Goal: Transaction & Acquisition: Obtain resource

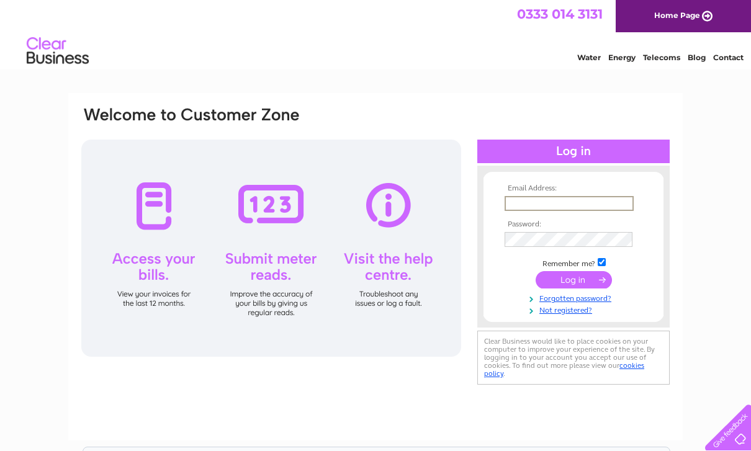
type input "[EMAIL_ADDRESS][DOMAIN_NAME]"
click at [574, 281] on input "submit" at bounding box center [574, 279] width 76 height 17
click at [574, 280] on input "submit" at bounding box center [574, 278] width 76 height 17
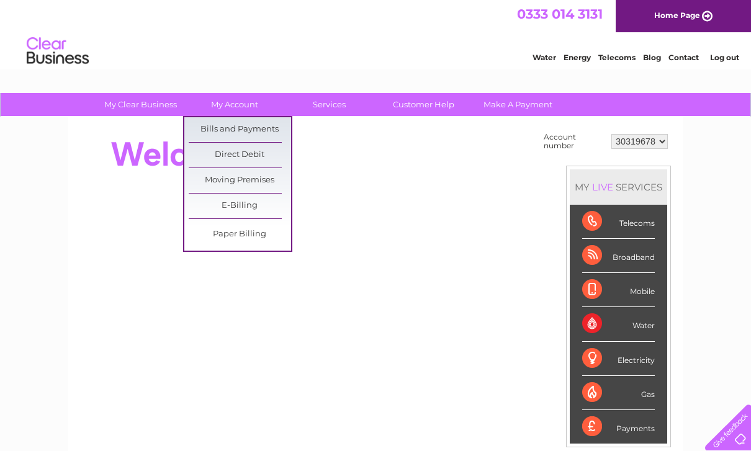
click at [261, 135] on link "Bills and Payments" at bounding box center [240, 129] width 102 height 25
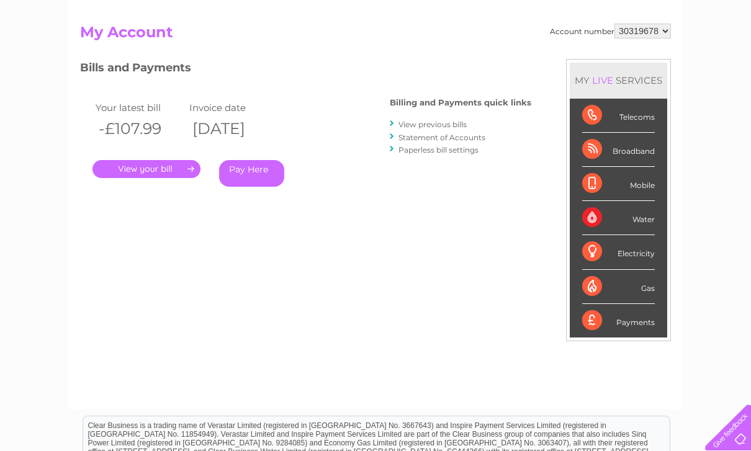
scroll to position [119, 0]
click at [469, 138] on link "Statement of Accounts" at bounding box center [442, 136] width 87 height 9
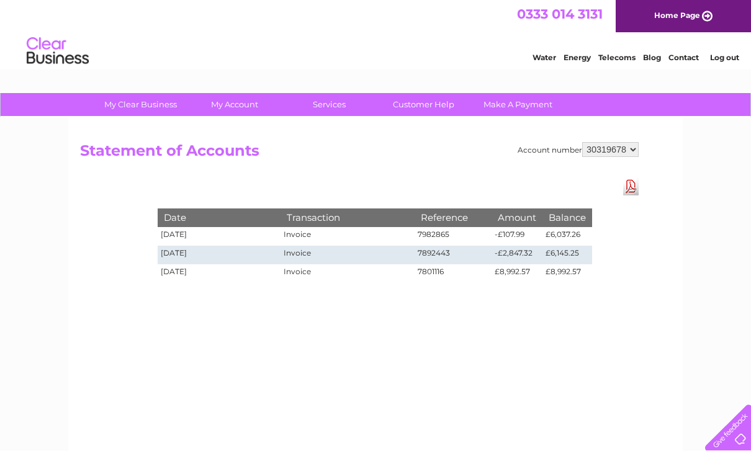
click at [560, 274] on td "£8,992.57" at bounding box center [568, 273] width 50 height 19
click at [194, 272] on td "03/06/2025" at bounding box center [219, 273] width 123 height 19
click at [626, 186] on link "Download Pdf" at bounding box center [631, 187] width 16 height 18
click at [633, 148] on select "30319678" at bounding box center [610, 149] width 56 height 15
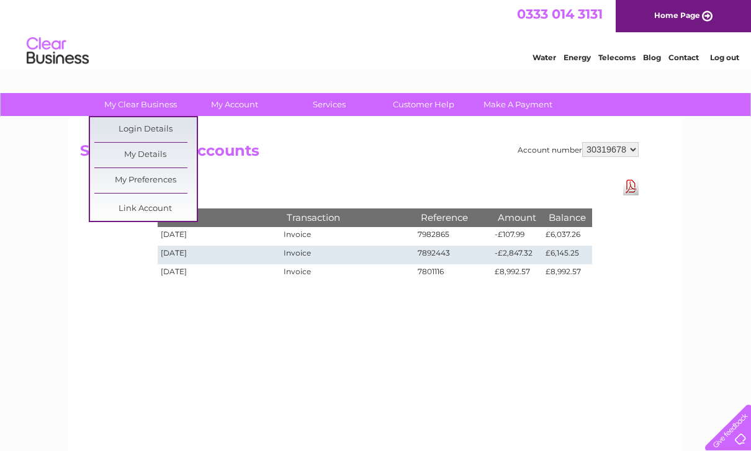
click at [331, 149] on h2 "Statement of Accounts" at bounding box center [359, 154] width 559 height 24
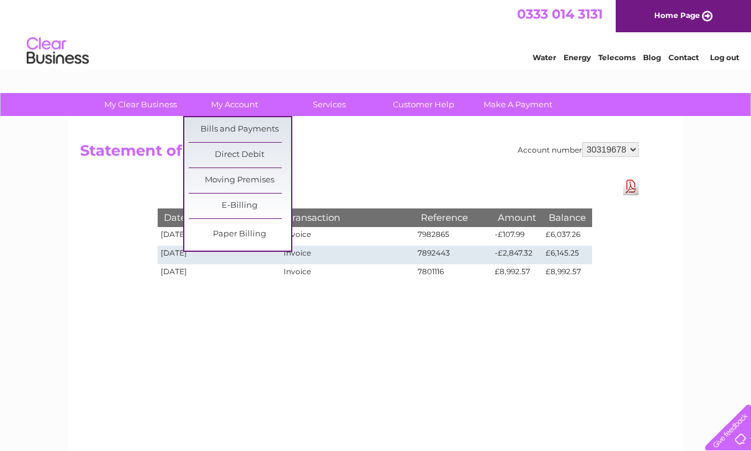
click at [230, 204] on link "E-Billing" at bounding box center [240, 206] width 102 height 25
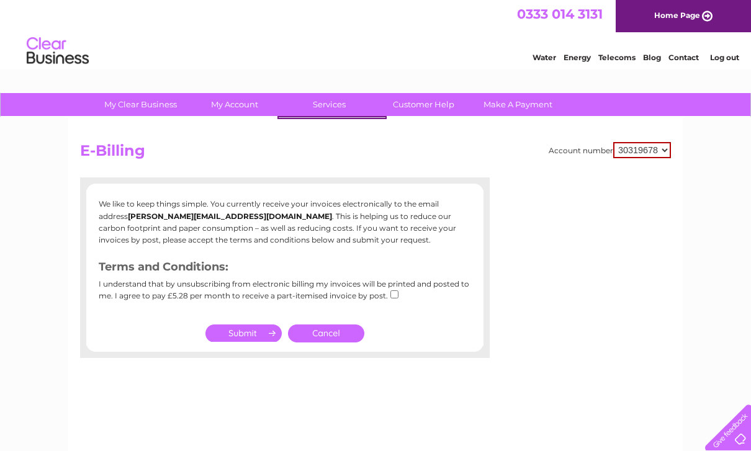
click at [461, 165] on h2 "E-Billing" at bounding box center [375, 154] width 591 height 24
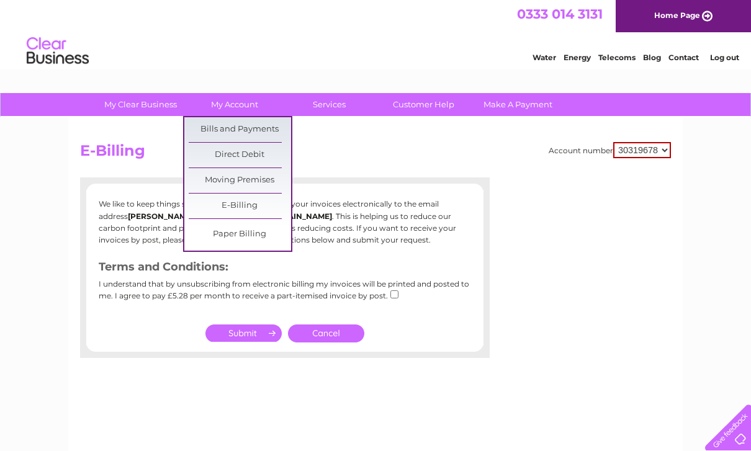
click at [266, 127] on link "Bills and Payments" at bounding box center [240, 129] width 102 height 25
click at [241, 130] on link "Bills and Payments" at bounding box center [240, 129] width 102 height 25
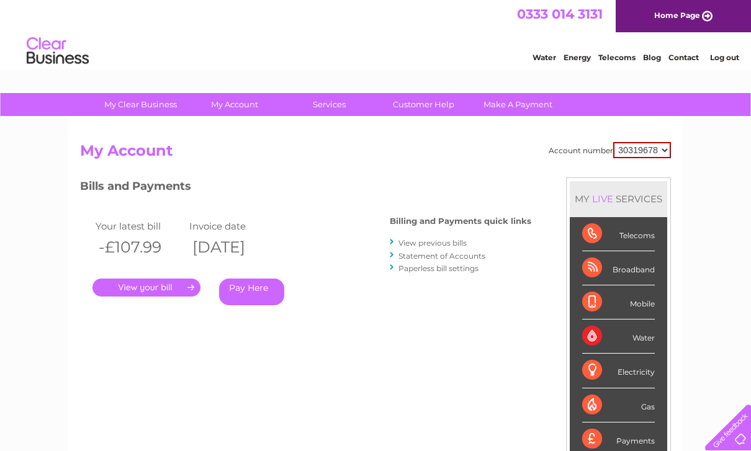
click at [452, 242] on link "View previous bills" at bounding box center [433, 242] width 68 height 9
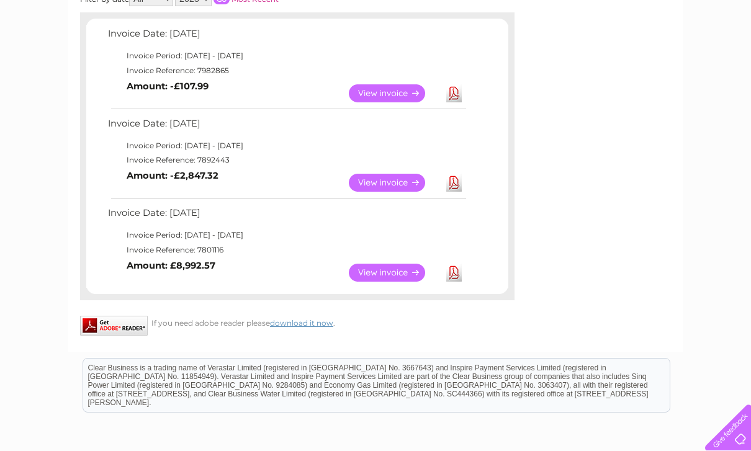
scroll to position [209, 0]
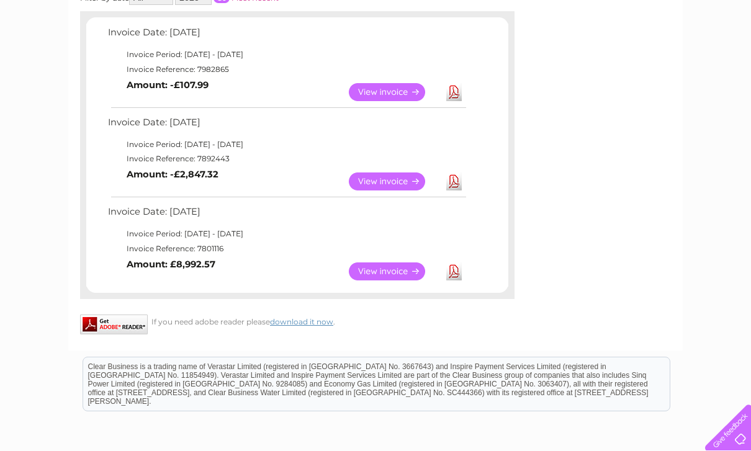
click at [407, 271] on link "View" at bounding box center [394, 272] width 91 height 18
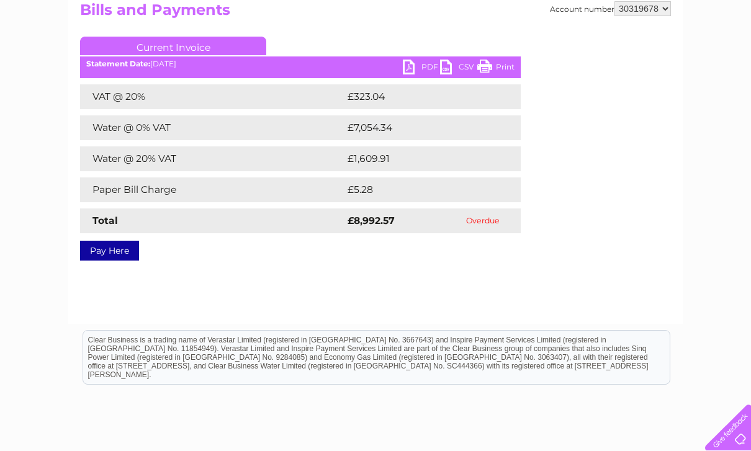
scroll to position [142, 0]
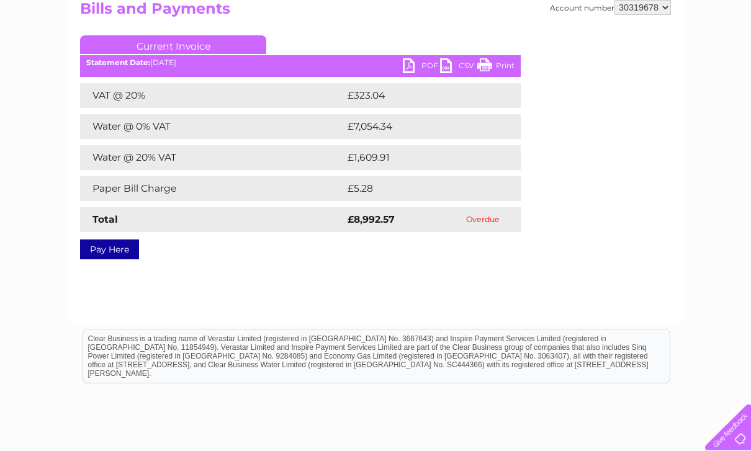
click at [424, 65] on link "PDF" at bounding box center [421, 68] width 37 height 18
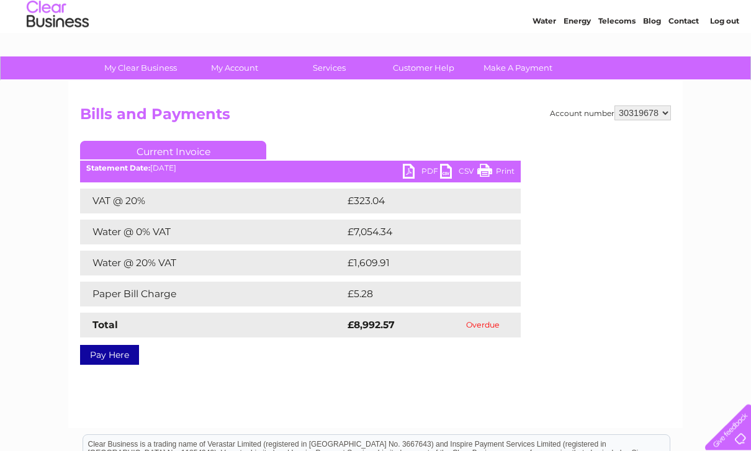
scroll to position [0, 0]
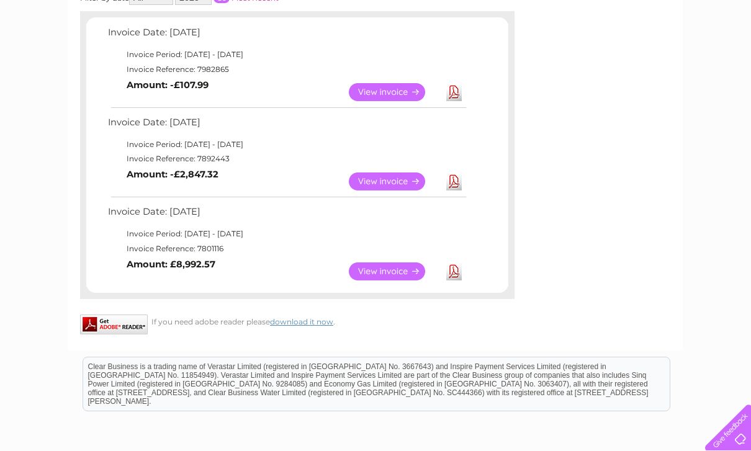
click at [398, 179] on link "View" at bounding box center [394, 182] width 91 height 18
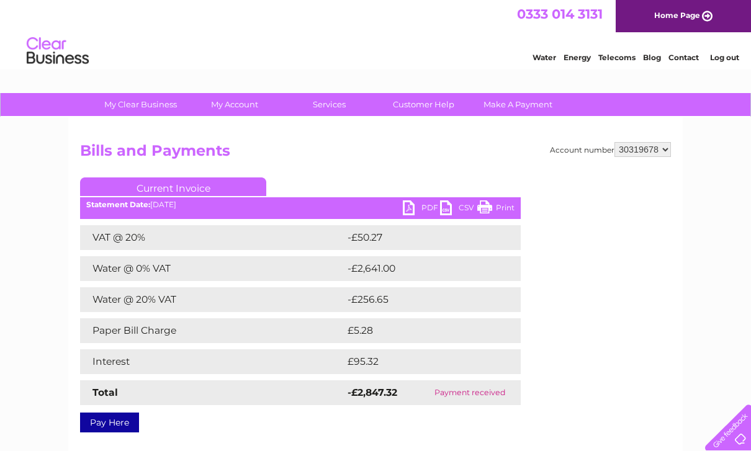
click at [419, 210] on link "PDF" at bounding box center [421, 210] width 37 height 18
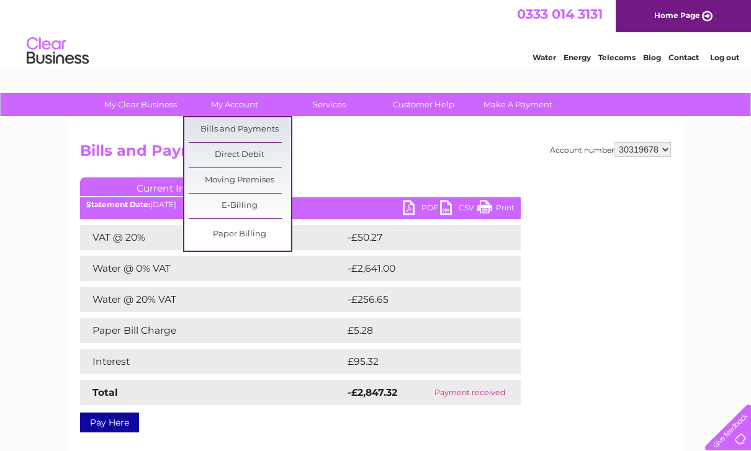
click at [270, 132] on link "Bills and Payments" at bounding box center [240, 129] width 102 height 25
click at [260, 125] on link "Bills and Payments" at bounding box center [240, 129] width 102 height 25
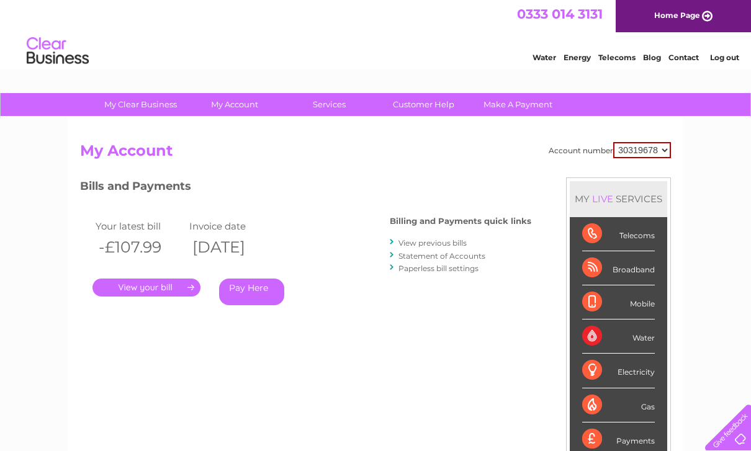
click at [448, 246] on link "View previous bills" at bounding box center [433, 242] width 68 height 9
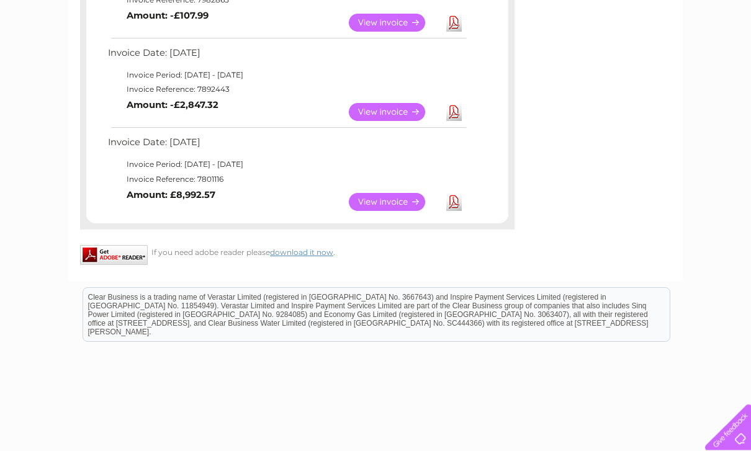
scroll to position [280, 0]
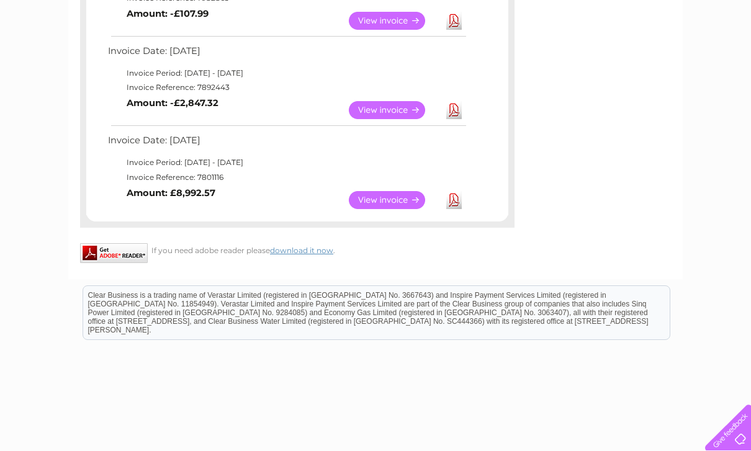
click at [384, 200] on link "View" at bounding box center [394, 200] width 91 height 18
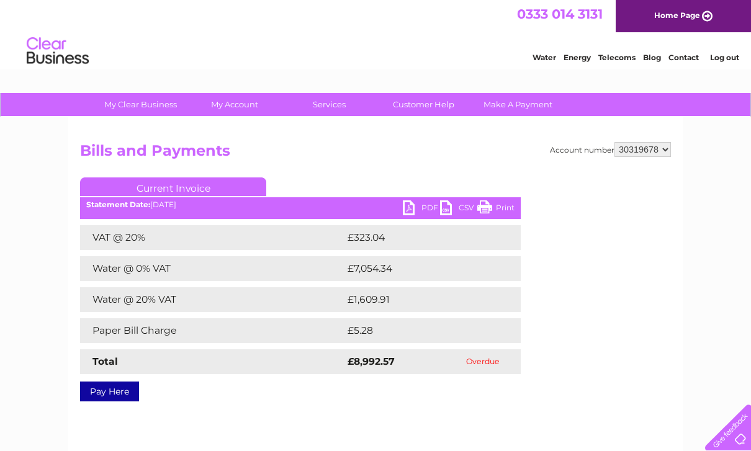
click at [417, 212] on link "PDF" at bounding box center [421, 210] width 37 height 18
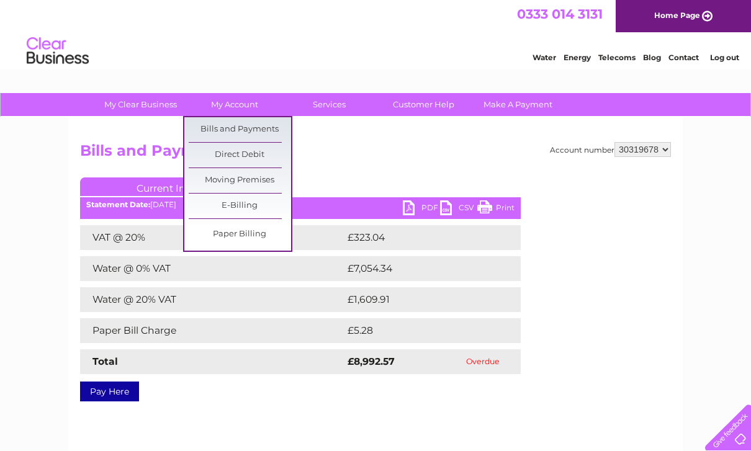
click at [257, 129] on link "Bills and Payments" at bounding box center [240, 129] width 102 height 25
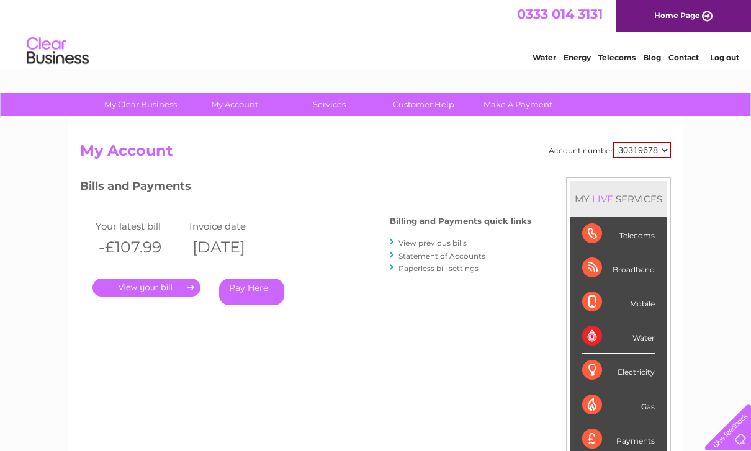
click at [430, 240] on link "View previous bills" at bounding box center [433, 242] width 68 height 9
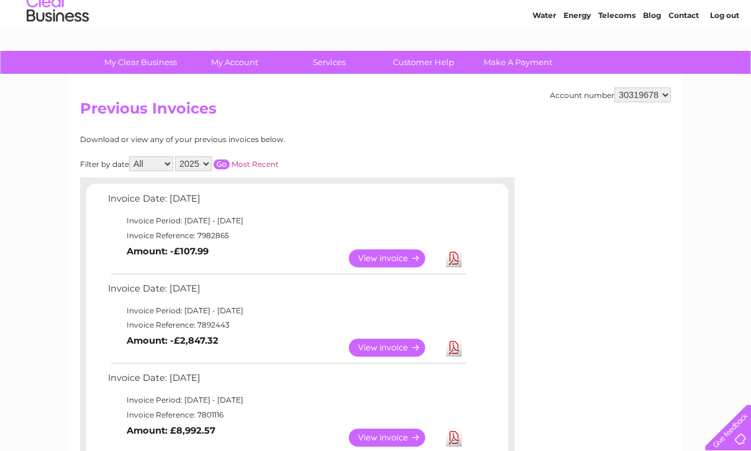
scroll to position [46, 0]
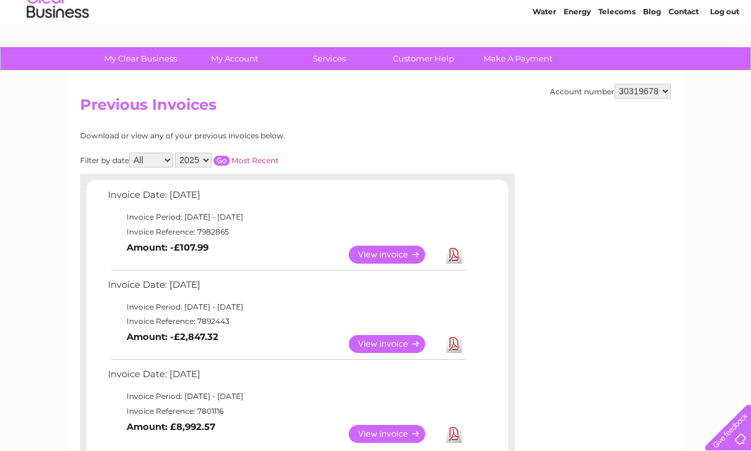
click at [395, 340] on link "View" at bounding box center [394, 344] width 91 height 18
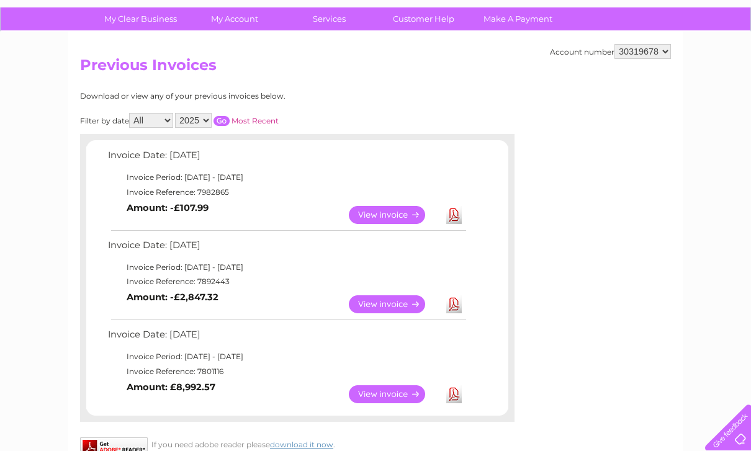
click at [388, 215] on link "View" at bounding box center [394, 215] width 91 height 18
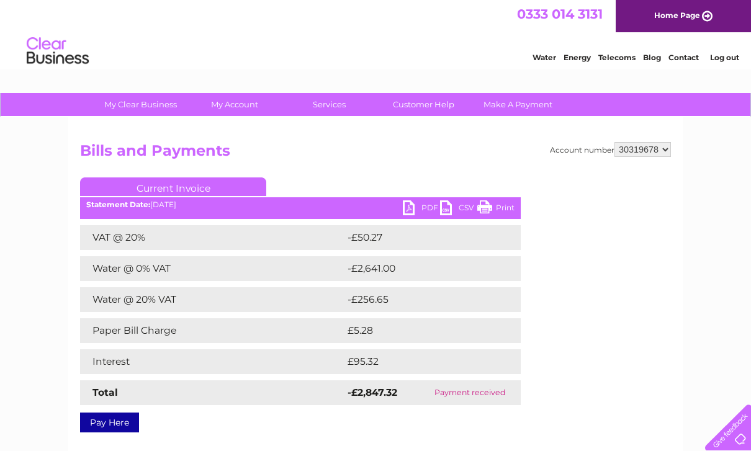
click at [423, 212] on link "PDF" at bounding box center [421, 210] width 37 height 18
click at [425, 202] on link "PDF" at bounding box center [421, 210] width 37 height 18
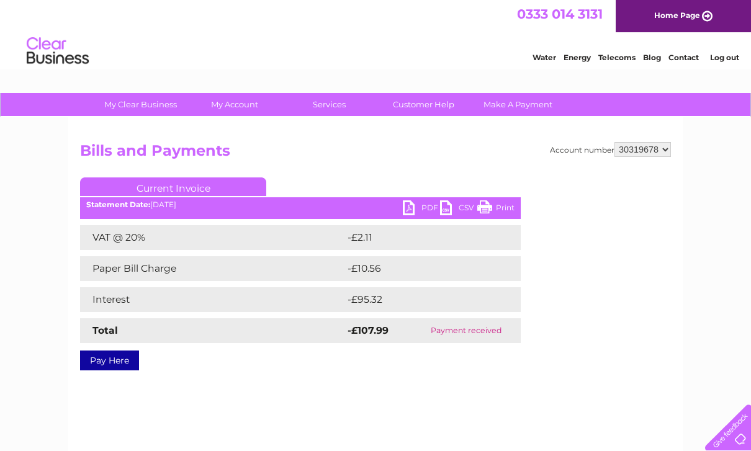
click at [413, 205] on link "PDF" at bounding box center [421, 210] width 37 height 18
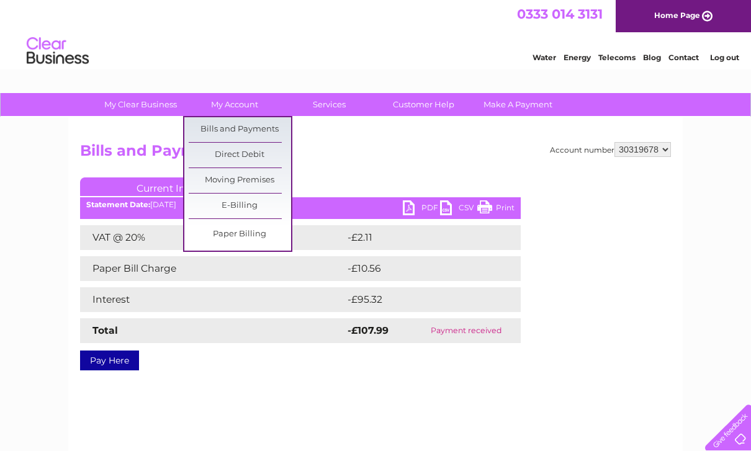
click at [251, 127] on link "Bills and Payments" at bounding box center [240, 129] width 102 height 25
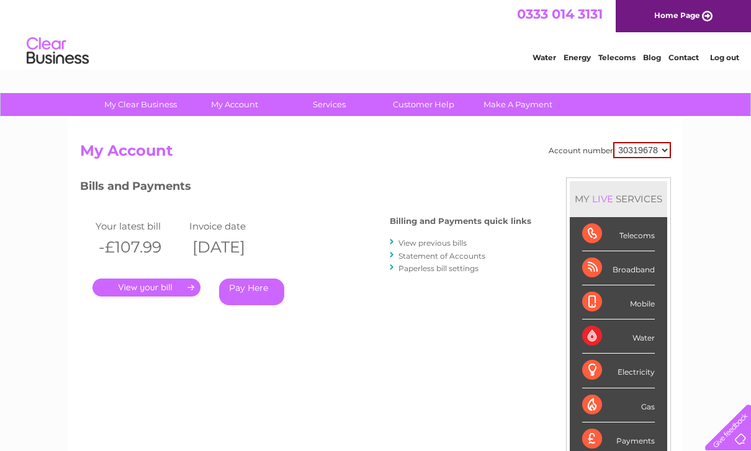
click at [453, 238] on link "View previous bills" at bounding box center [433, 242] width 68 height 9
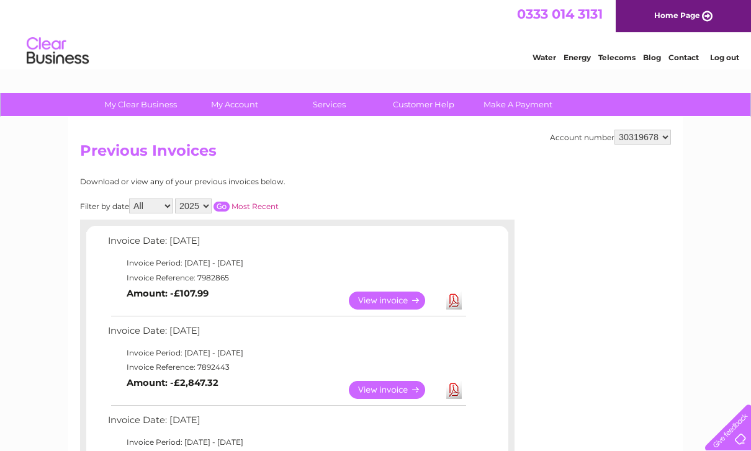
scroll to position [100, 0]
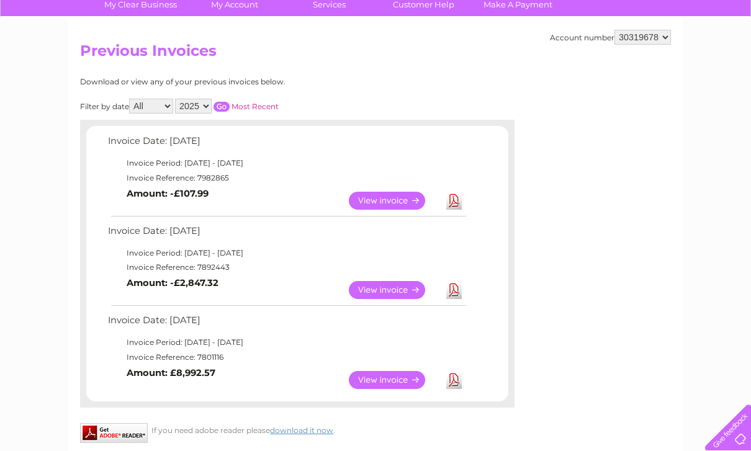
click at [407, 379] on link "View" at bounding box center [394, 380] width 91 height 18
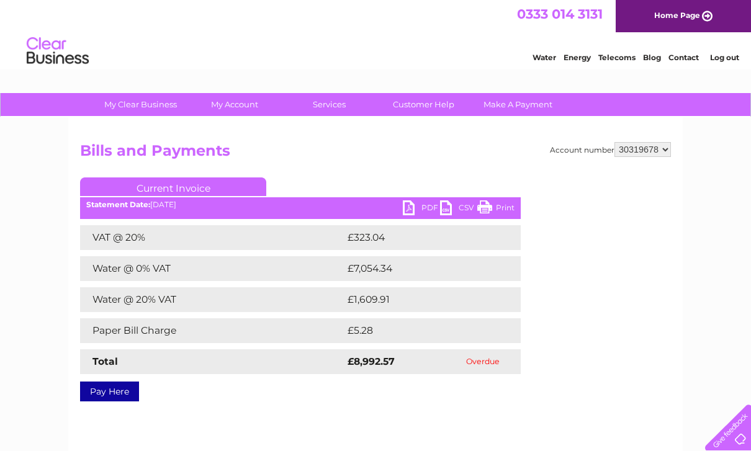
click at [422, 211] on link "PDF" at bounding box center [421, 210] width 37 height 18
